Goal: Information Seeking & Learning: Compare options

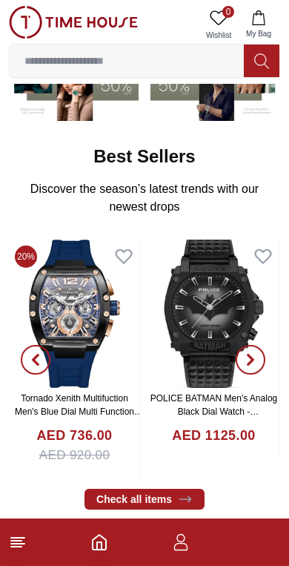
scroll to position [174, 0]
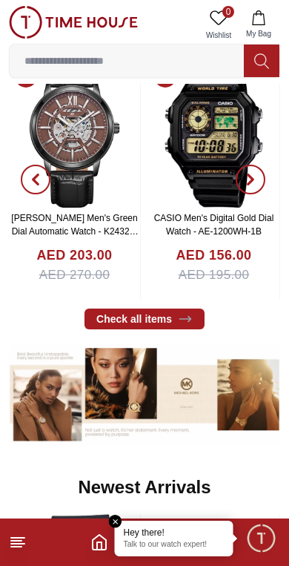
click at [179, 50] on input at bounding box center [127, 61] width 234 height 30
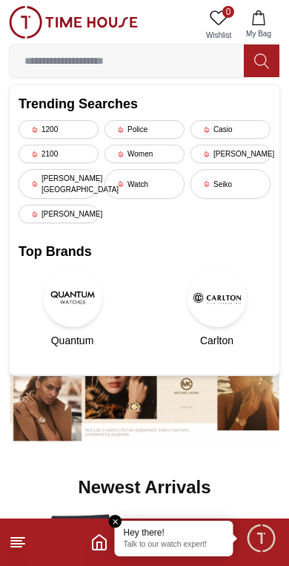
scroll to position [278, 0]
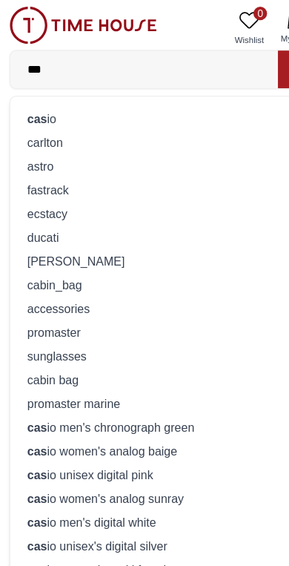
type input "***"
click at [130, 93] on div "cas io" at bounding box center [145, 103] width 252 height 21
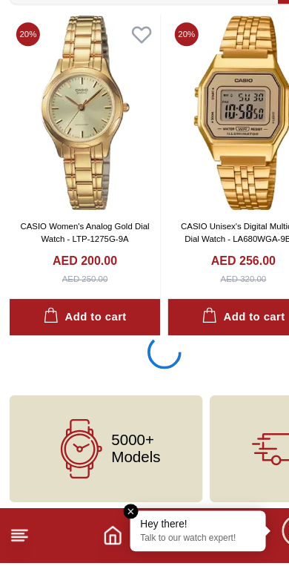
scroll to position [2636, 0]
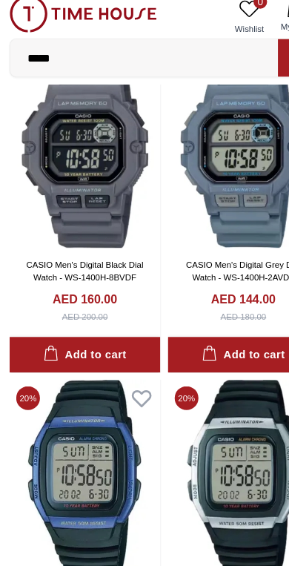
scroll to position [7792, 0]
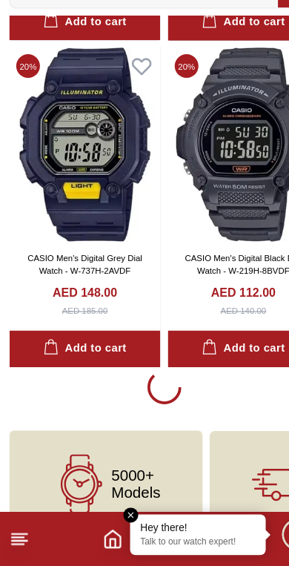
scroll to position [8332, 0]
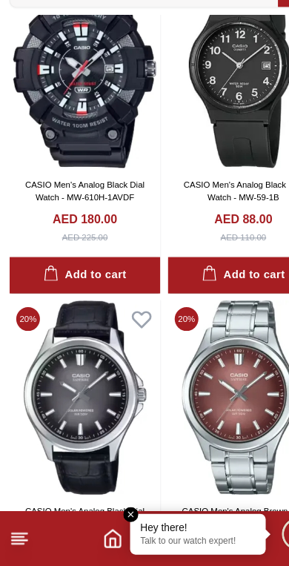
scroll to position [10092, 0]
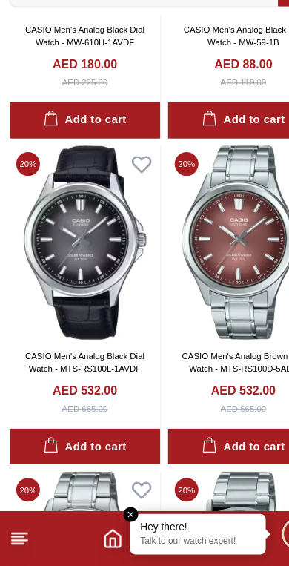
click at [120, 379] on link "CASIO Men's Analog Black Dial Watch - MTS-RS100L-1AVDF" at bounding box center [75, 388] width 105 height 19
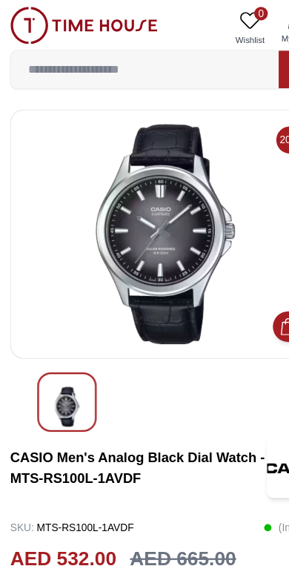
click at [168, 261] on img at bounding box center [145, 204] width 246 height 193
click at [22, 21] on img at bounding box center [73, 22] width 129 height 33
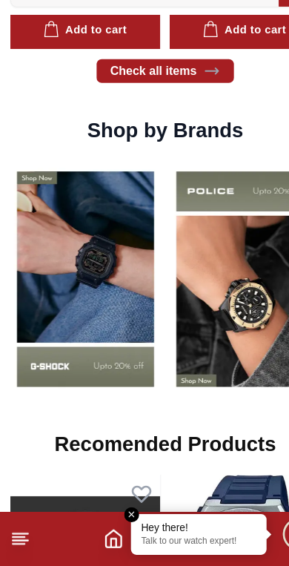
scroll to position [1032, 0]
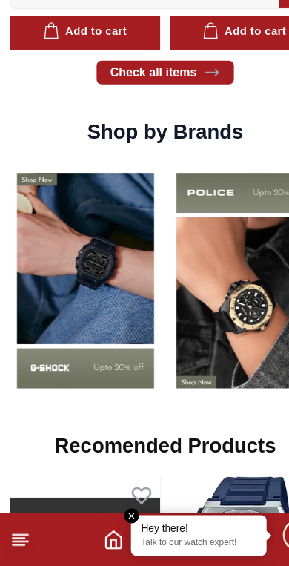
click at [108, 296] on img at bounding box center [75, 315] width 132 height 206
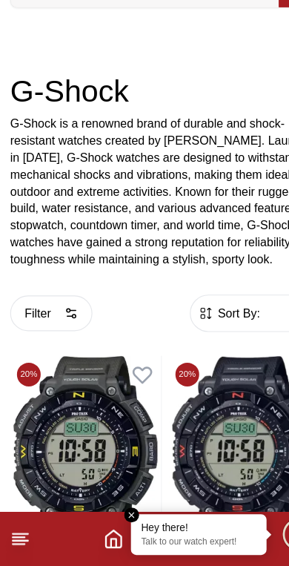
scroll to position [155, 0]
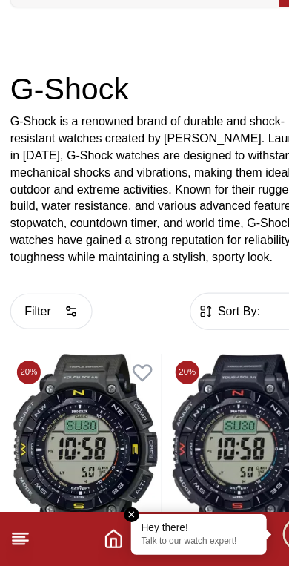
click at [208, 336] on span "Sort By:" at bounding box center [208, 343] width 40 height 15
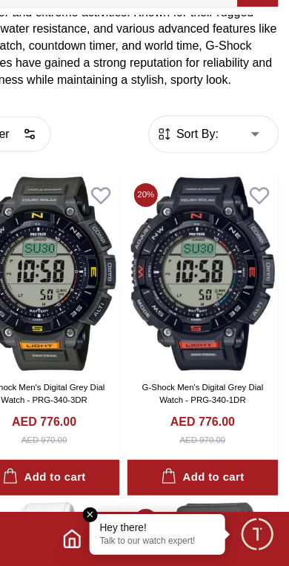
scroll to position [309, 0]
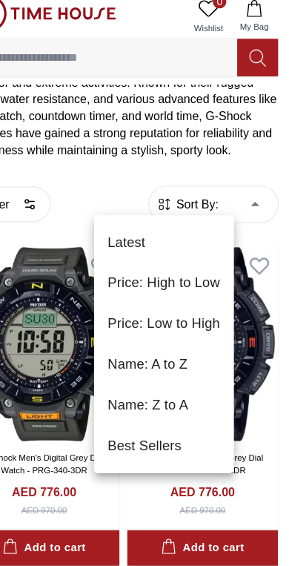
click at [168, 286] on li "Price: Low to High" at bounding box center [180, 294] width 122 height 36
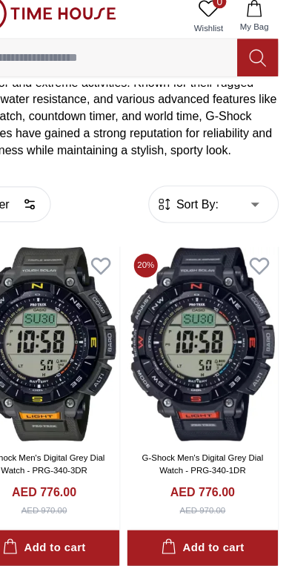
type input "*"
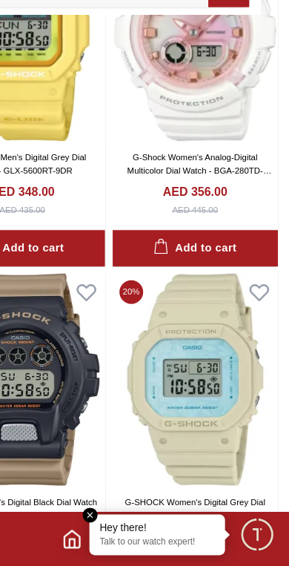
scroll to position [2335, 8]
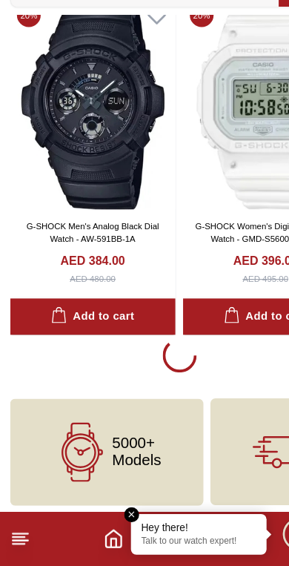
scroll to position [3176, 0]
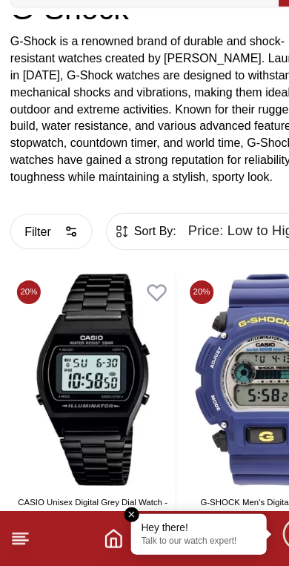
scroll to position [225, 0]
click at [99, 542] on polyline "Home" at bounding box center [99, 545] width 4 height 7
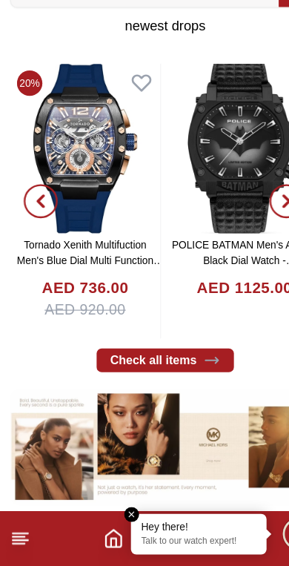
scroll to position [286, 0]
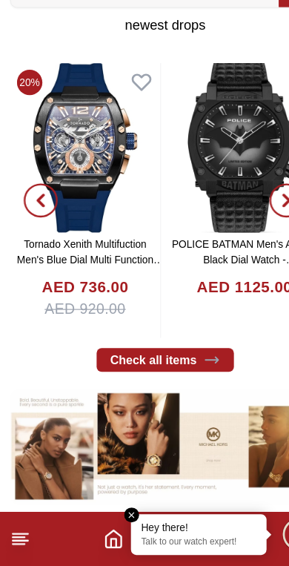
click at [163, 375] on link "Check all items" at bounding box center [145, 385] width 120 height 21
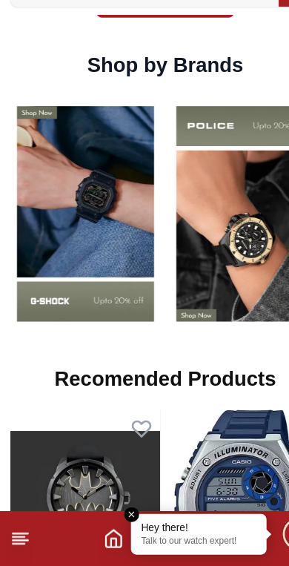
scroll to position [1090, 0]
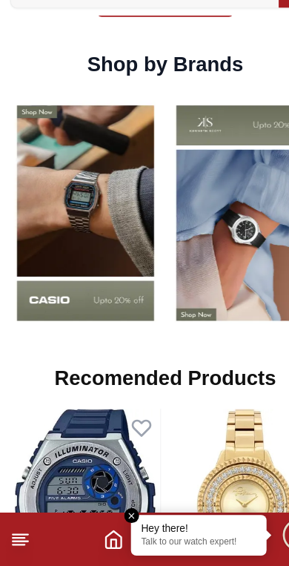
click at [100, 237] on img at bounding box center [75, 257] width 132 height 206
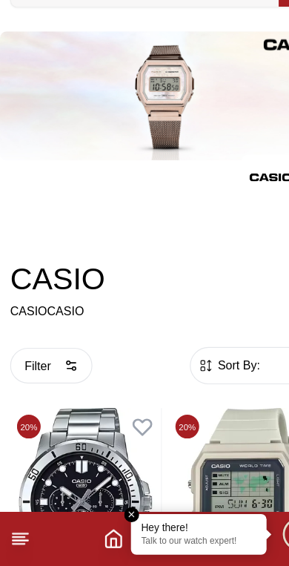
click at [210, 383] on span "Sort By:" at bounding box center [208, 390] width 40 height 15
click at [213, 383] on span "Sort By:" at bounding box center [208, 390] width 40 height 15
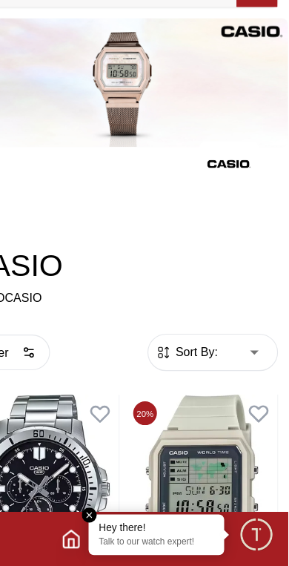
scroll to position [13, 0]
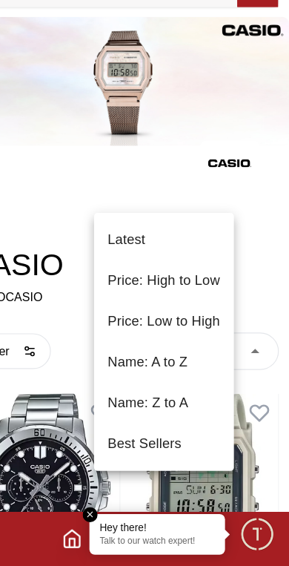
click at [160, 299] on li "Price: High to Low" at bounding box center [180, 317] width 122 height 36
type input "*"
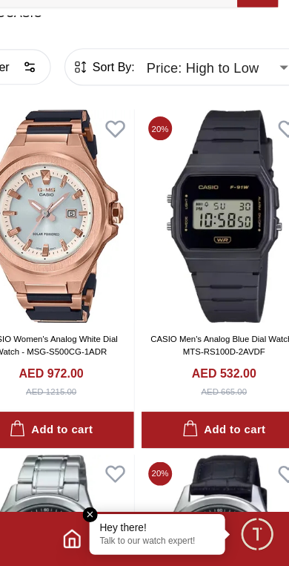
scroll to position [261, 0]
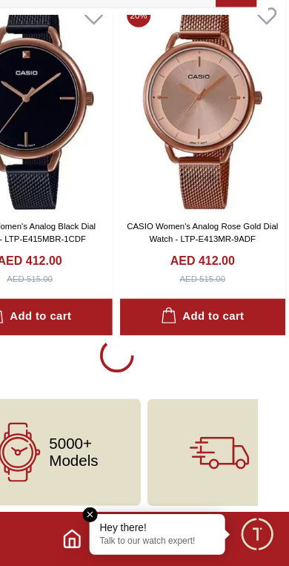
scroll to position [3070, 19]
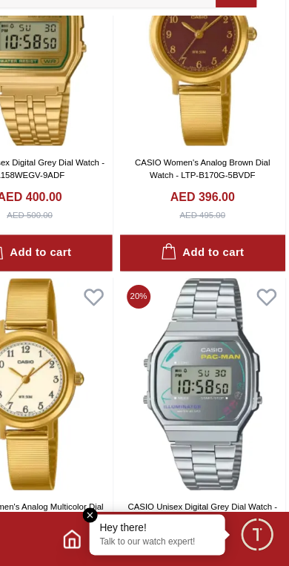
scroll to position [3733, 19]
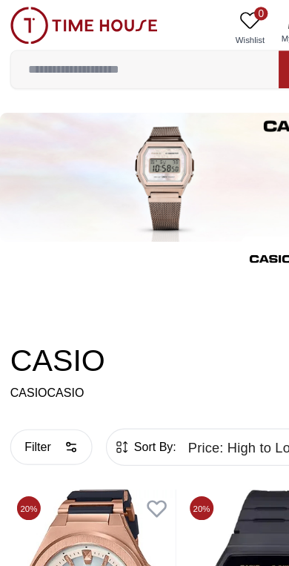
click at [40, 66] on input at bounding box center [127, 61] width 234 height 30
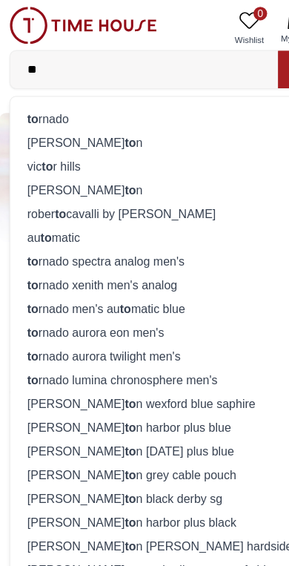
type input "**"
click at [27, 108] on strong "to" at bounding box center [29, 104] width 10 height 12
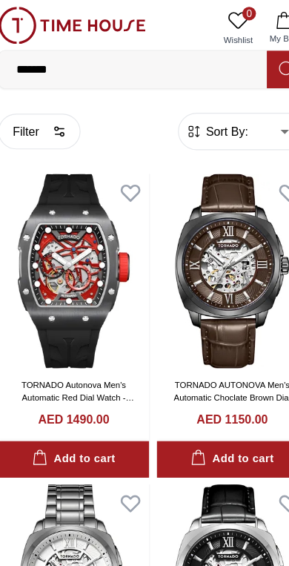
click at [88, 283] on img at bounding box center [75, 237] width 132 height 170
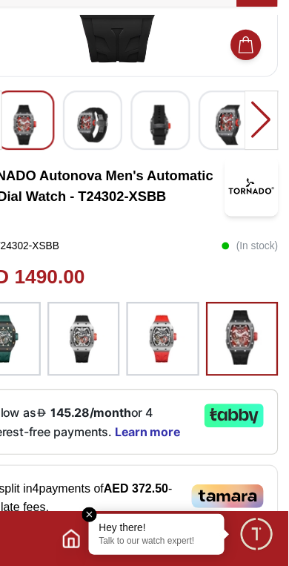
scroll to position [176, 0]
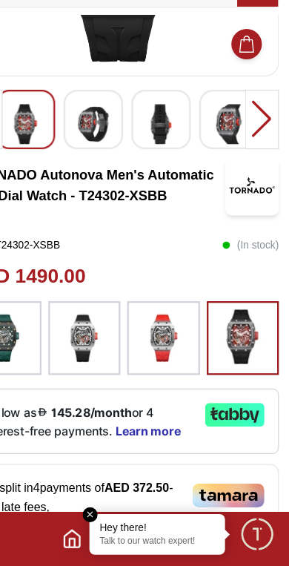
click at [217, 334] on div at bounding box center [249, 366] width 64 height 65
click at [91, 342] on img at bounding box center [109, 367] width 37 height 50
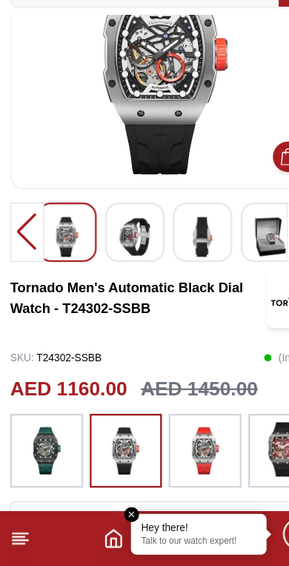
scroll to position [78, 0]
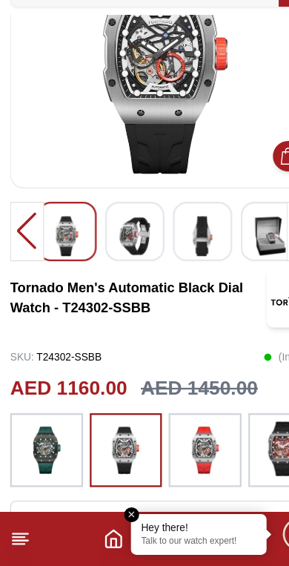
click at [42, 440] on img at bounding box center [40, 465] width 37 height 50
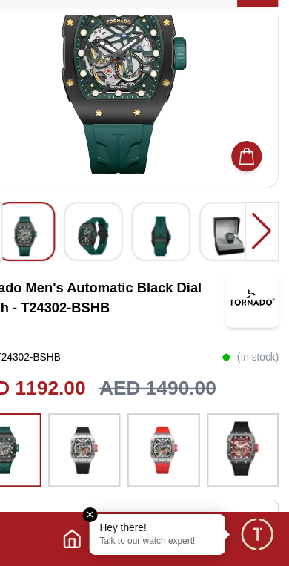
click at [230, 440] on img at bounding box center [248, 463] width 37 height 47
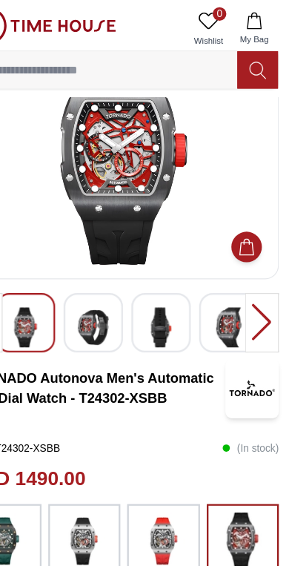
scroll to position [66, 0]
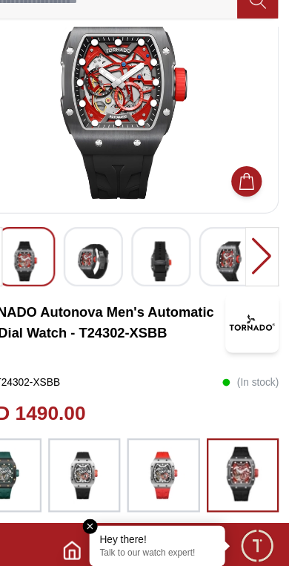
click at [161, 452] on img at bounding box center [179, 477] width 37 height 50
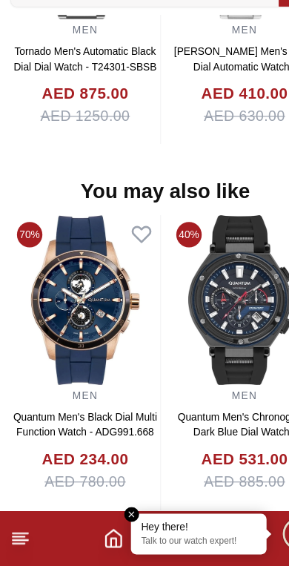
scroll to position [1450, 0]
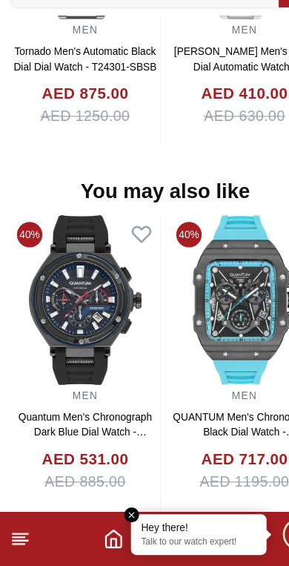
click at [140, 265] on img at bounding box center [74, 333] width 131 height 148
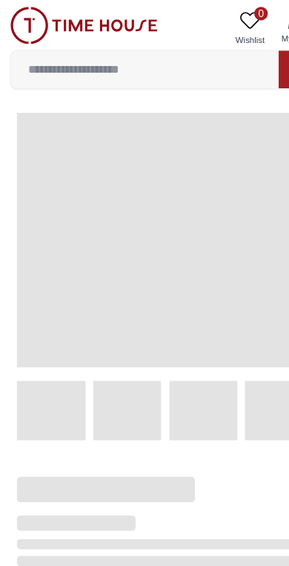
click at [168, 260] on span at bounding box center [145, 210] width 260 height 222
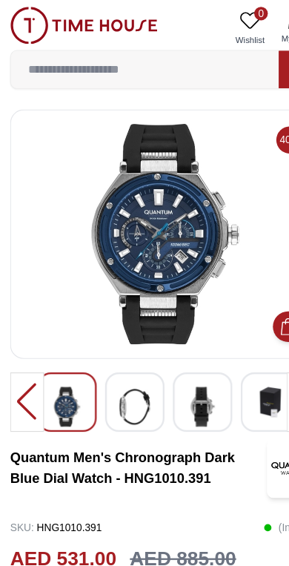
click at [116, 352] on img at bounding box center [118, 355] width 27 height 35
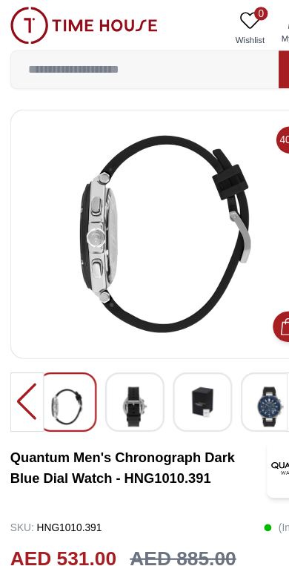
click at [164, 349] on img at bounding box center [177, 351] width 27 height 27
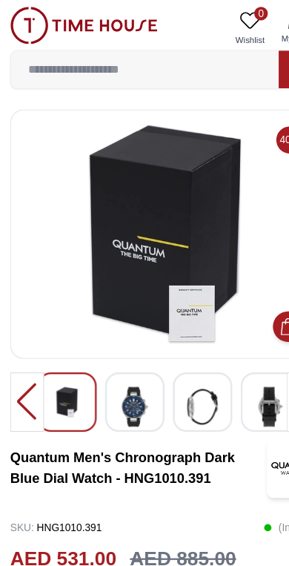
click at [178, 363] on img at bounding box center [177, 355] width 27 height 35
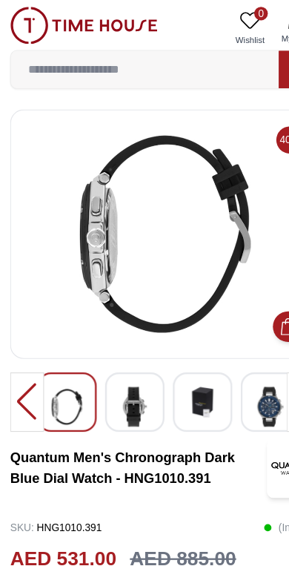
click at [61, 48] on input at bounding box center [127, 61] width 234 height 30
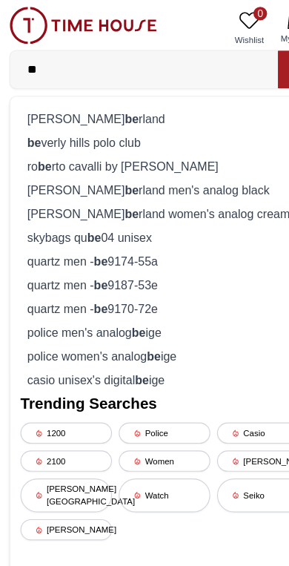
type input "**"
click at [62, 125] on div "be verly hills polo club" at bounding box center [145, 124] width 252 height 21
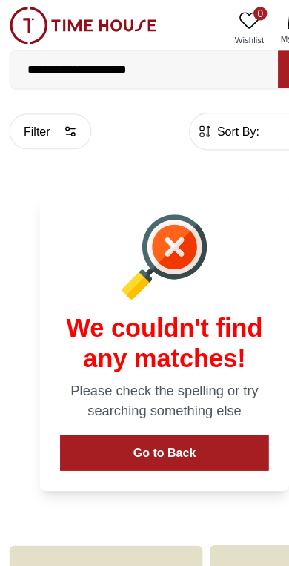
click at [56, 64] on input "**********" at bounding box center [127, 61] width 234 height 30
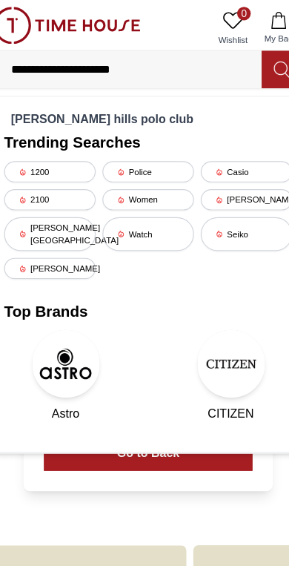
click at [58, 194] on div "[PERSON_NAME][GEOGRAPHIC_DATA]" at bounding box center [59, 205] width 80 height 30
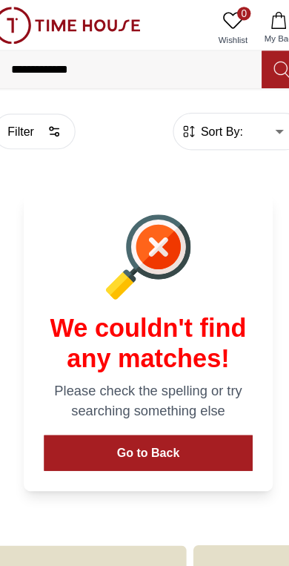
click at [254, 62] on icon at bounding box center [261, 61] width 15 height 17
click at [146, 398] on button "Go to Back" at bounding box center [144, 395] width 182 height 31
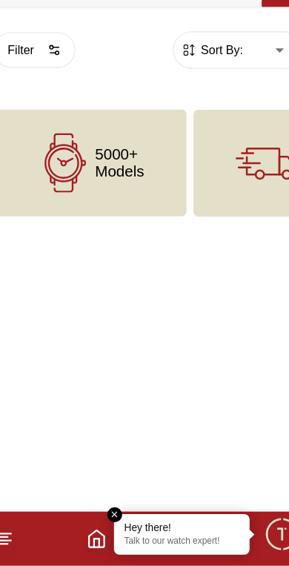
click at [90, 533] on icon "Home" at bounding box center [99, 542] width 18 height 18
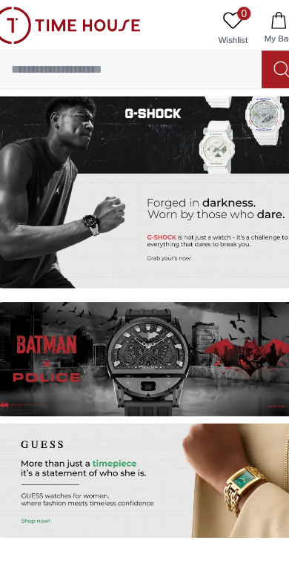
scroll to position [2462, 0]
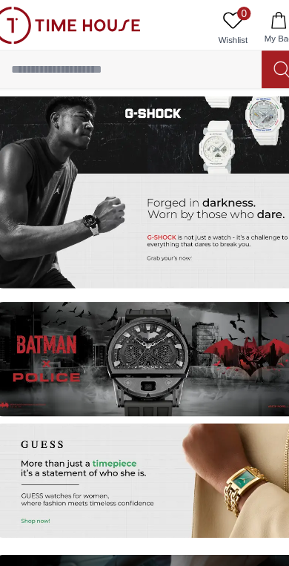
click at [171, 199] on img at bounding box center [144, 149] width 271 height 203
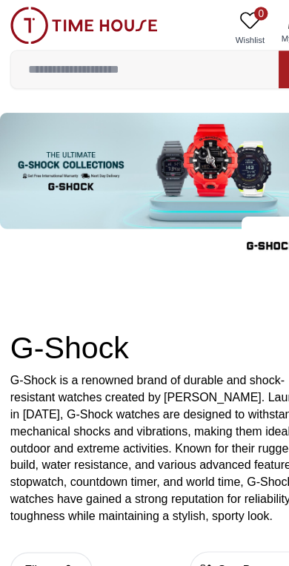
click at [63, 70] on input at bounding box center [127, 61] width 234 height 30
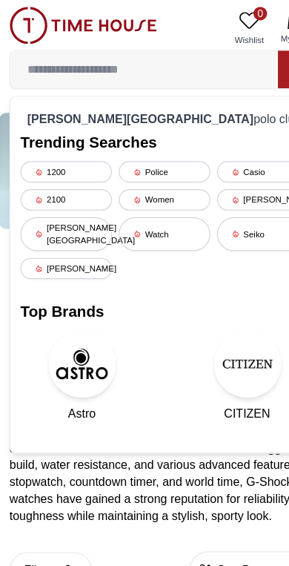
click at [72, 200] on div "[PERSON_NAME][GEOGRAPHIC_DATA]" at bounding box center [59, 205] width 80 height 30
